Goal: Task Accomplishment & Management: Manage account settings

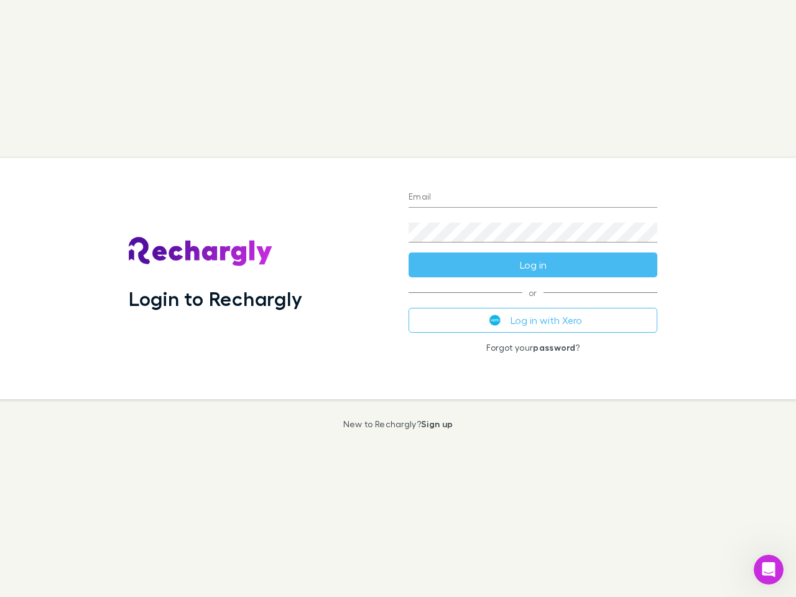
click at [398, 298] on div "Login to Rechargly" at bounding box center [259, 278] width 280 height 241
click at [533, 198] on input "Email" at bounding box center [532, 198] width 249 height 20
click at [533, 265] on form "Email Password Log in" at bounding box center [532, 227] width 249 height 99
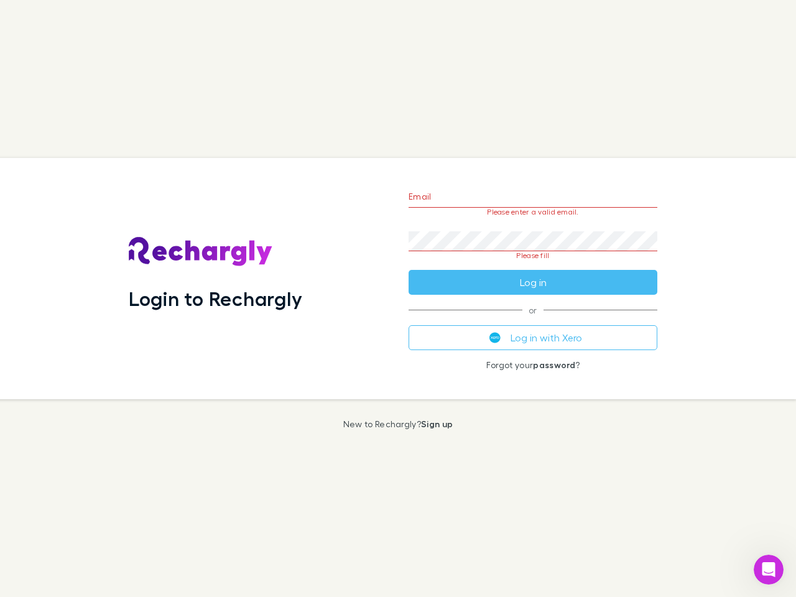
click at [533, 320] on div "Email Please enter a valid email. Password Please fill Log in or Log in with Xe…" at bounding box center [532, 278] width 268 height 241
click at [768, 569] on icon "Open Intercom Messenger" at bounding box center [768, 569] width 21 height 21
